Goal: Task Accomplishment & Management: Use online tool/utility

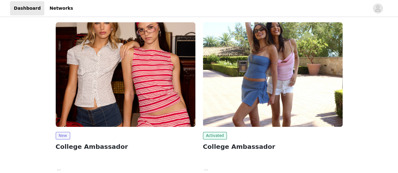
scroll to position [63, 0]
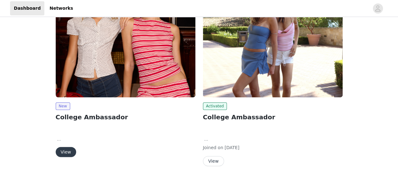
click at [68, 153] on button "View" at bounding box center [66, 152] width 20 height 10
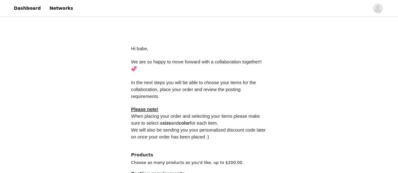
scroll to position [341, 0]
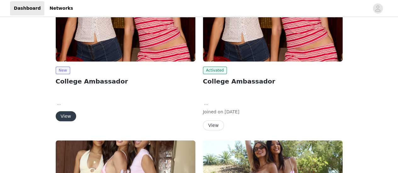
scroll to position [157, 0]
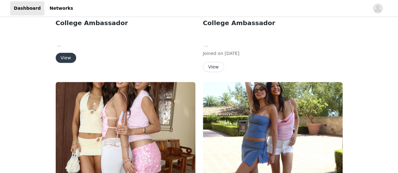
click at [66, 58] on button "View" at bounding box center [66, 58] width 20 height 10
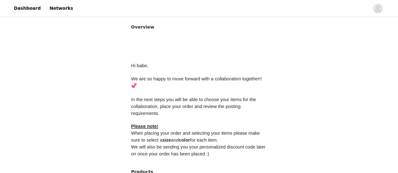
scroll to position [215, 0]
